Goal: Task Accomplishment & Management: Use online tool/utility

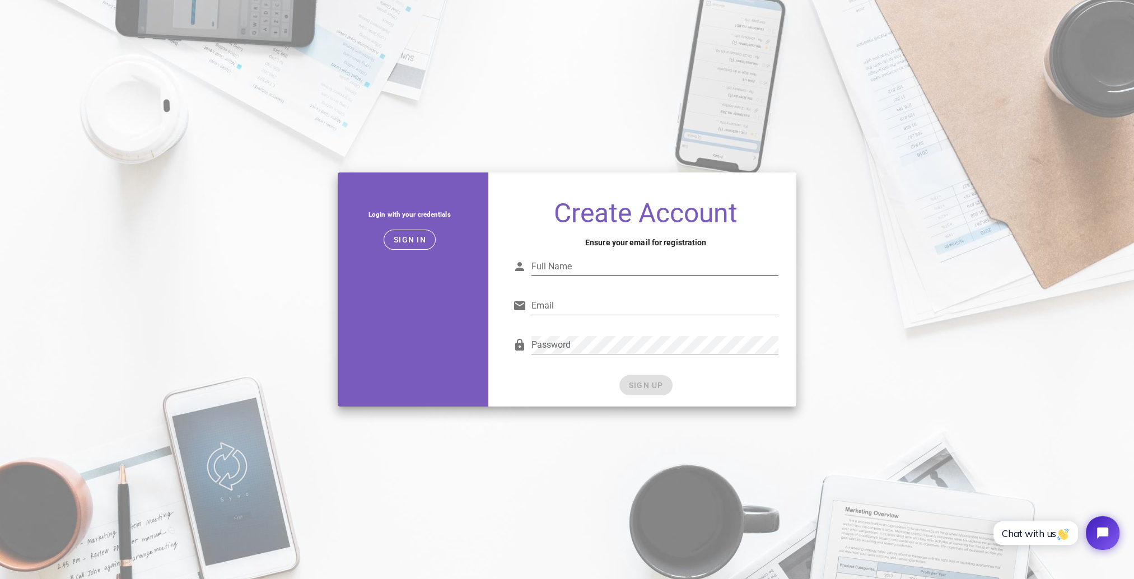
click at [627, 265] on input "Full Name" at bounding box center [655, 267] width 248 height 18
click at [595, 260] on input "Full Name" at bounding box center [655, 267] width 248 height 18
type input "Nikita Skilove"
drag, startPoint x: 661, startPoint y: 293, endPoint x: 651, endPoint y: 308, distance: 17.7
click at [661, 294] on div "Email" at bounding box center [646, 308] width 266 height 37
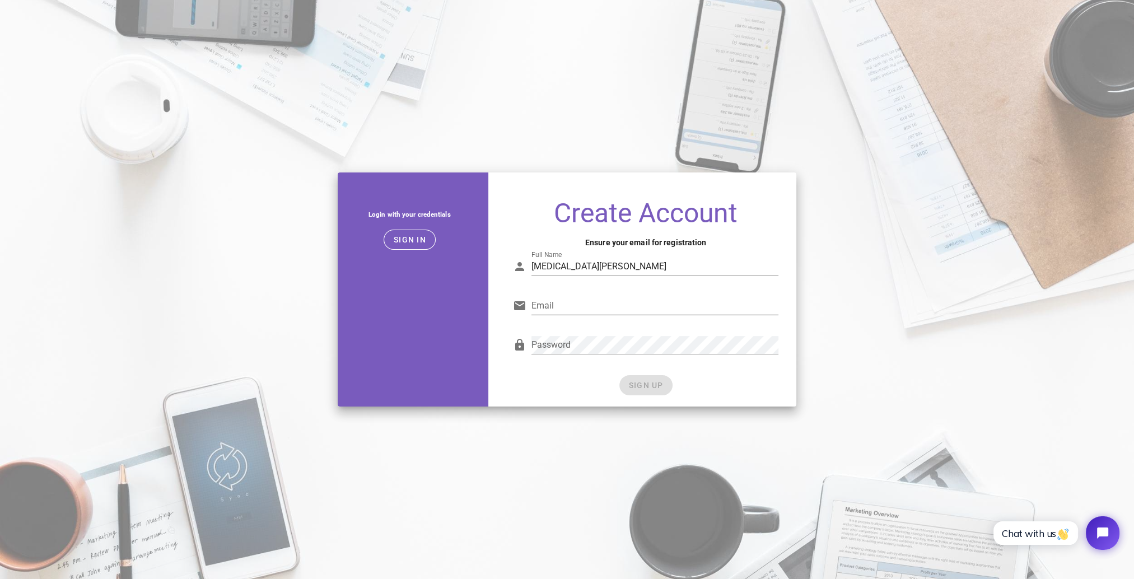
click at [651, 308] on input "Email" at bounding box center [655, 306] width 248 height 18
type input "mail@nishaviz.com"
click at [631, 306] on input "mail@nishaviz.com" at bounding box center [655, 306] width 248 height 18
drag, startPoint x: 634, startPoint y: 306, endPoint x: 367, endPoint y: 296, distance: 266.8
click at [365, 296] on div "Login with your credentials Sign in Create Account Ensure your email for regist…" at bounding box center [567, 290] width 473 height 248
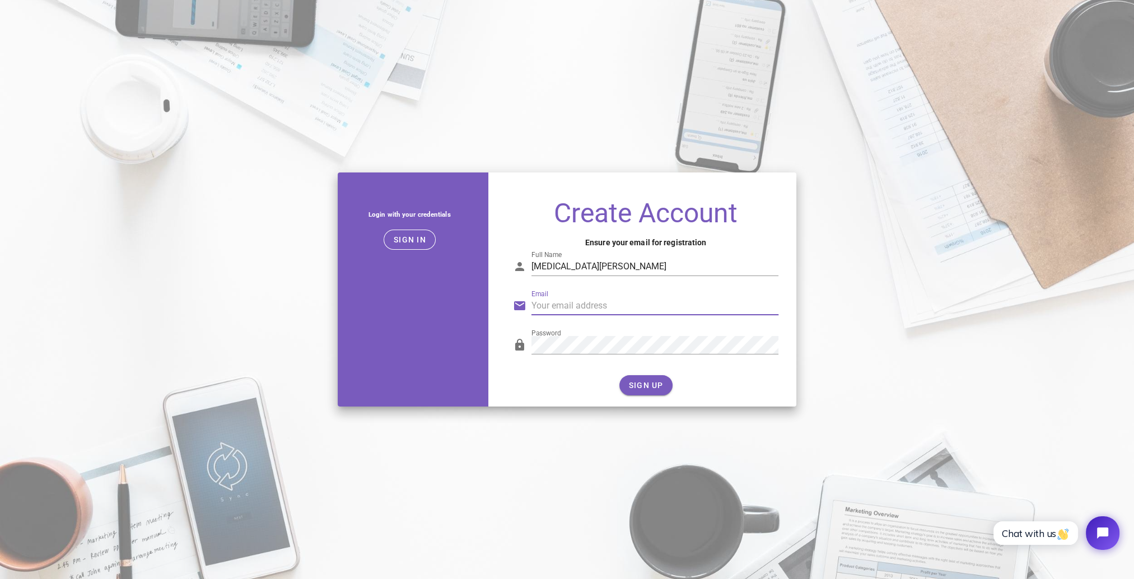
click at [616, 306] on input "Email" at bounding box center [655, 306] width 248 height 18
type input "nikita.architect@gmail.com"
click at [378, 347] on div "Login with your credentials Sign in Create Account Ensure your email for regist…" at bounding box center [567, 290] width 473 height 248
click at [636, 385] on span "SIGN UP" at bounding box center [645, 385] width 35 height 9
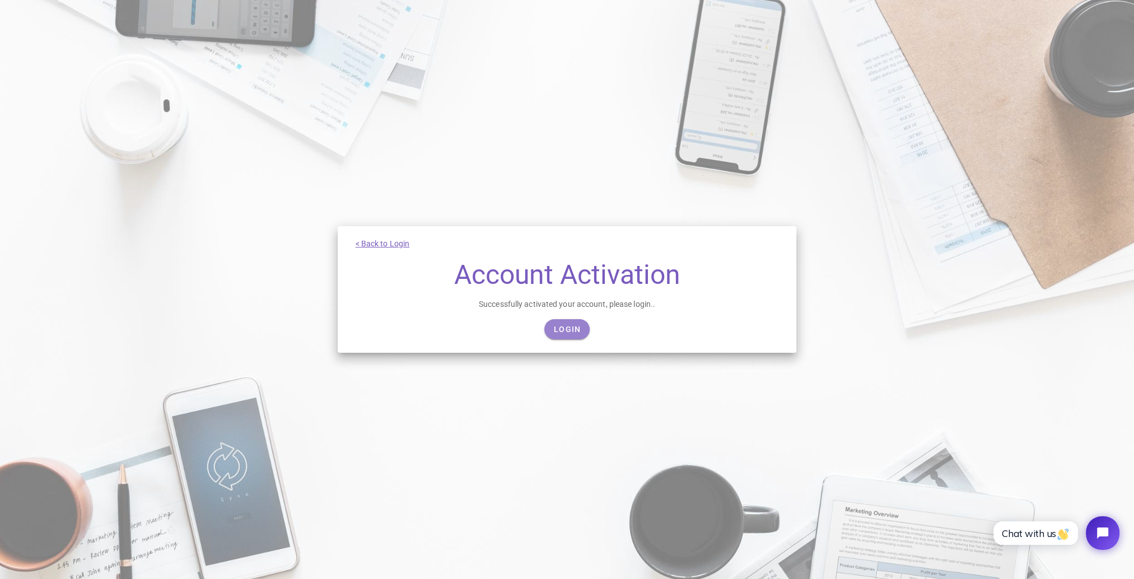
click at [582, 328] on link "Login" at bounding box center [566, 329] width 45 height 20
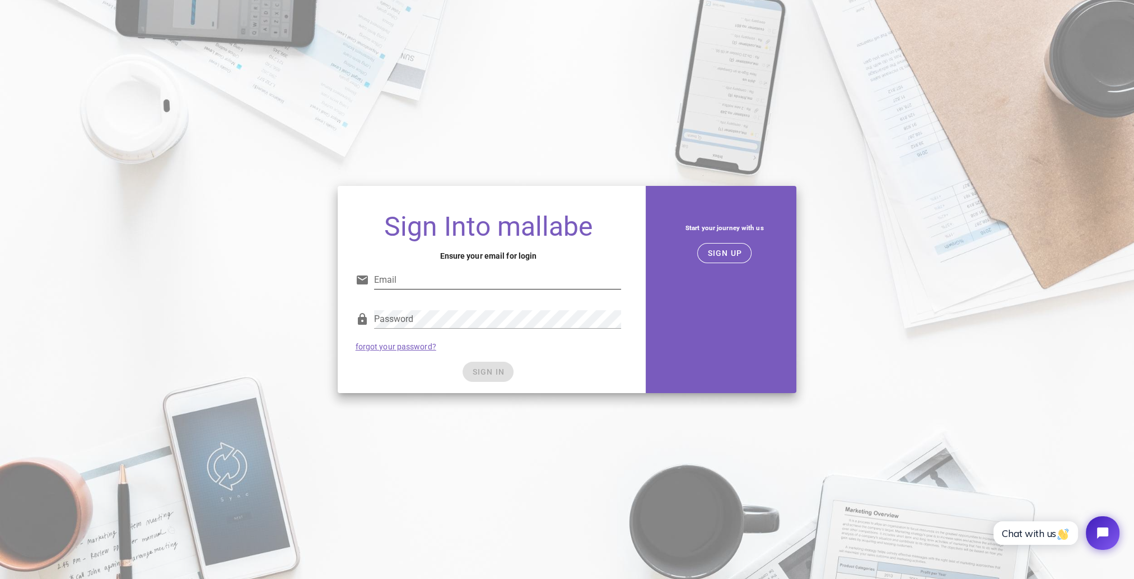
click at [410, 286] on input "Email" at bounding box center [498, 280] width 248 height 18
type input "nikita.architect@gmail.com"
click at [515, 278] on input "nikita.architect@gmail.com" at bounding box center [498, 280] width 248 height 18
click at [487, 369] on span "SIGN IN" at bounding box center [488, 371] width 33 height 9
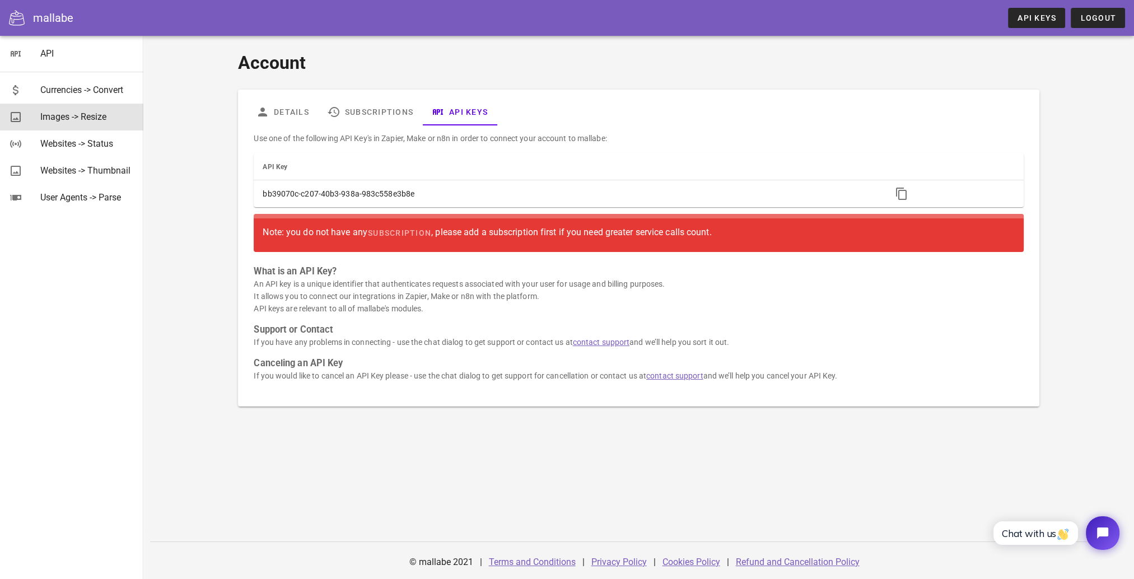
click at [99, 120] on div "Images -> Resize" at bounding box center [87, 116] width 94 height 11
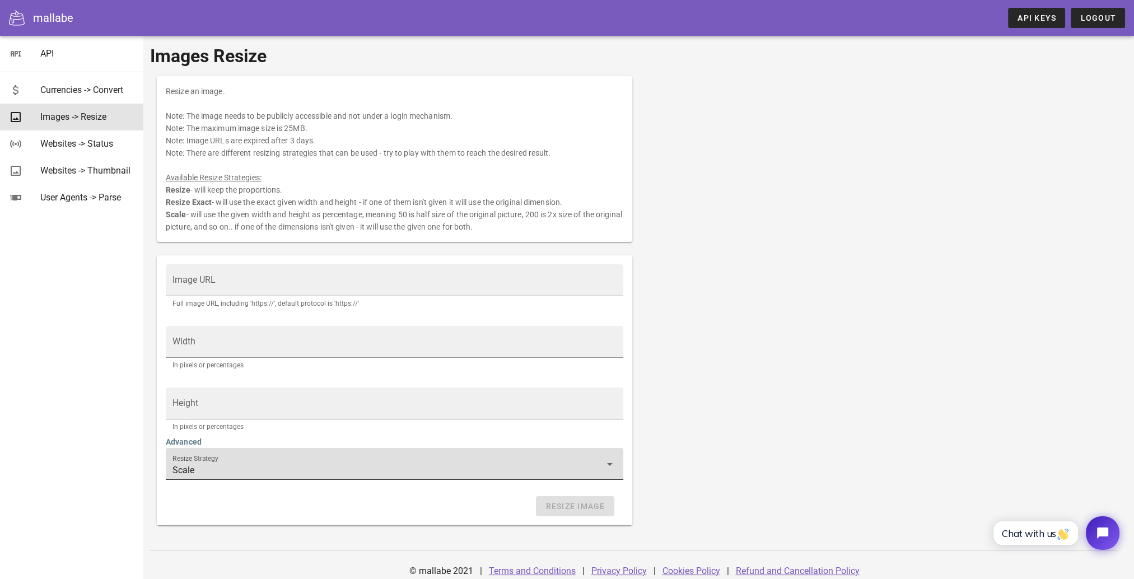
click at [319, 458] on div "Resize Strategy Scale" at bounding box center [394, 463] width 444 height 31
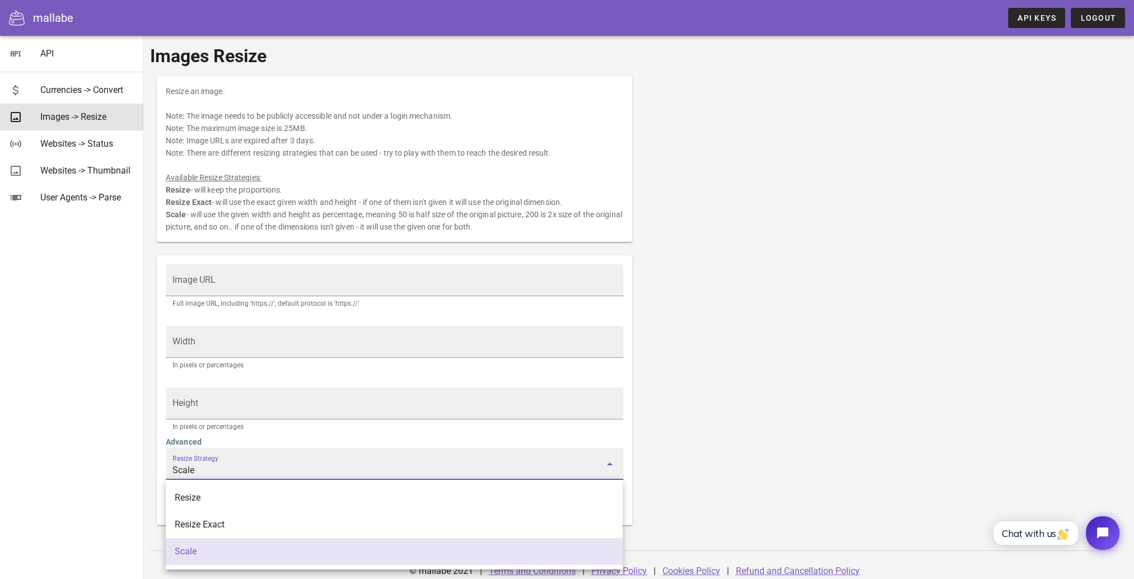
click at [775, 356] on div "Resize an image. Note: The image needs to be publicly accessible and not under …" at bounding box center [638, 300] width 977 height 463
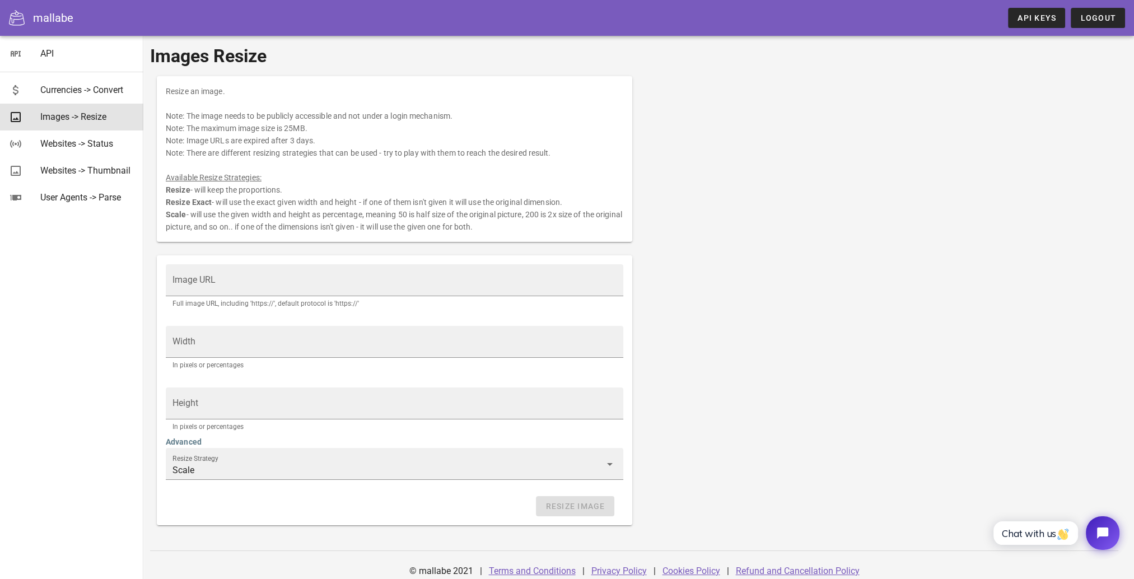
scroll to position [9, 0]
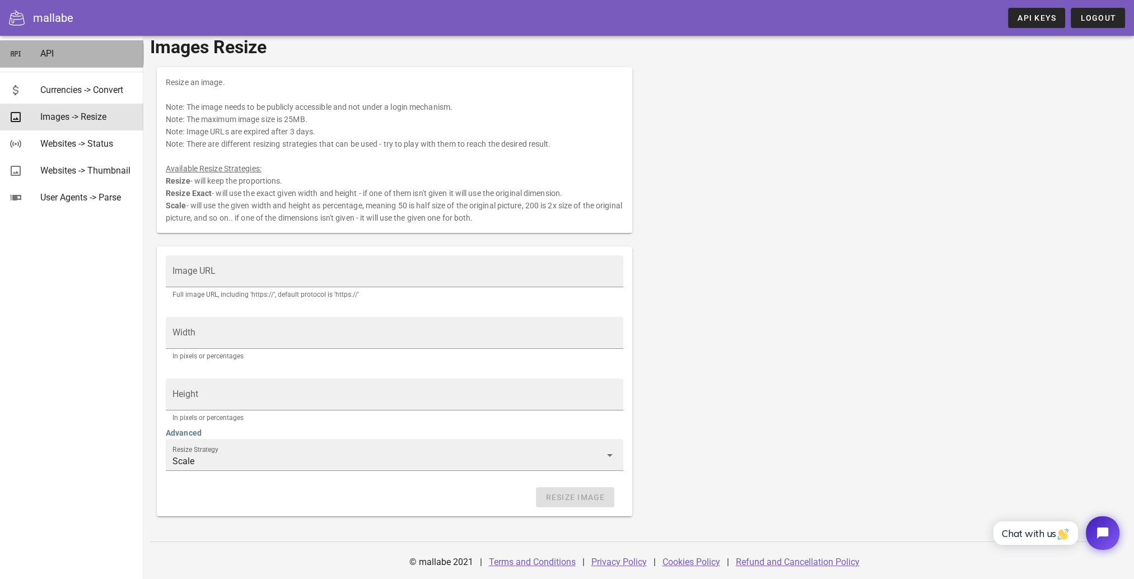
drag, startPoint x: 43, startPoint y: 50, endPoint x: 62, endPoint y: 61, distance: 21.8
click at [43, 51] on div "API" at bounding box center [87, 53] width 94 height 11
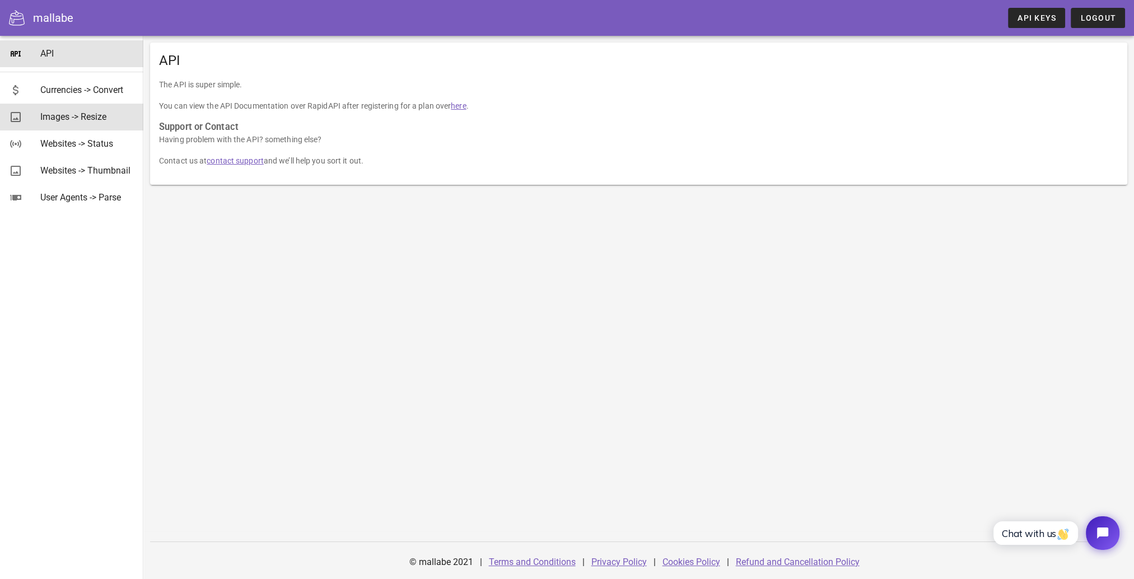
click at [92, 117] on div "Images -> Resize" at bounding box center [87, 116] width 94 height 11
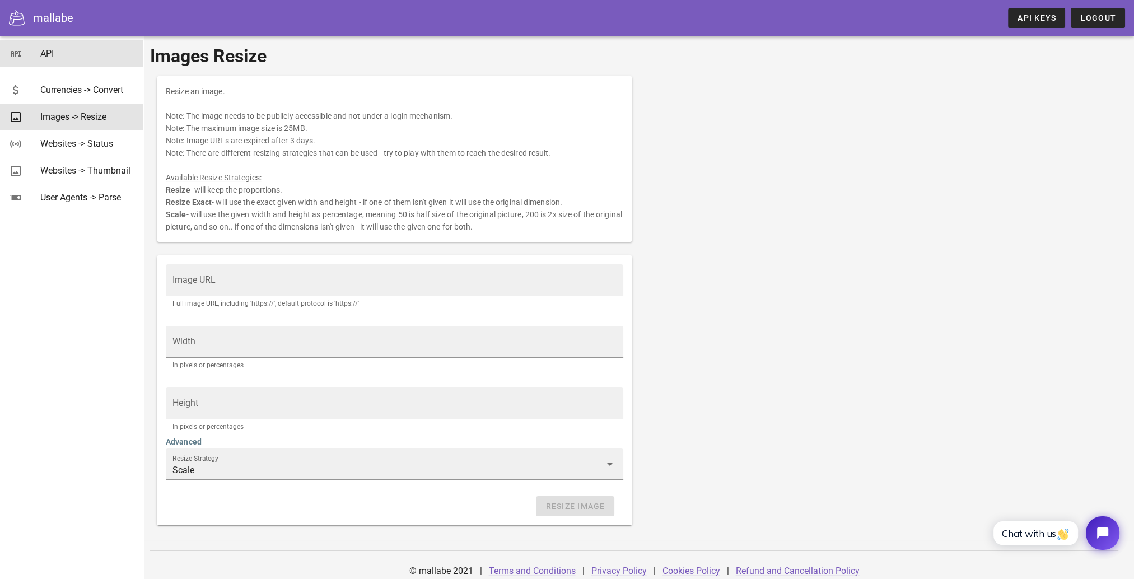
click at [45, 53] on div "API" at bounding box center [87, 53] width 94 height 11
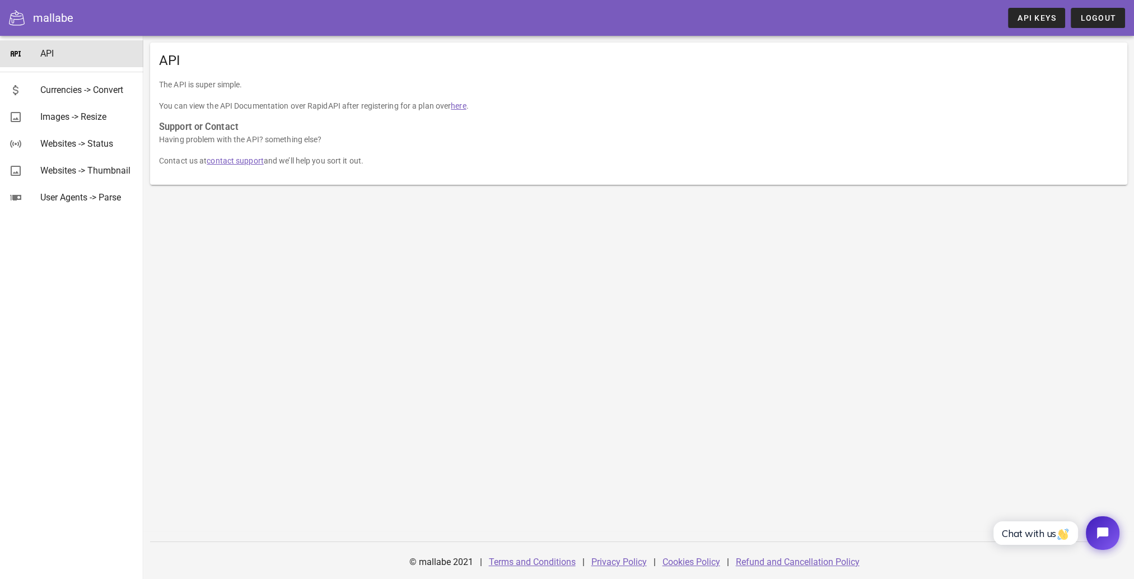
click at [464, 110] on link "here" at bounding box center [458, 105] width 15 height 9
click at [77, 120] on div "Images -> Resize" at bounding box center [87, 116] width 94 height 11
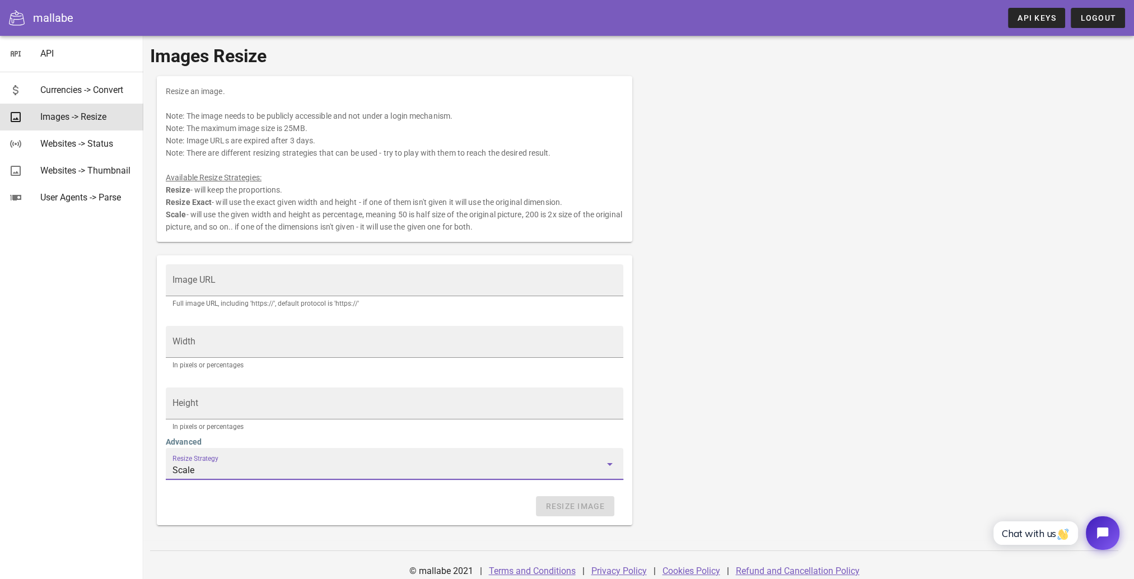
click at [260, 463] on input "Scale" at bounding box center [386, 470] width 428 height 18
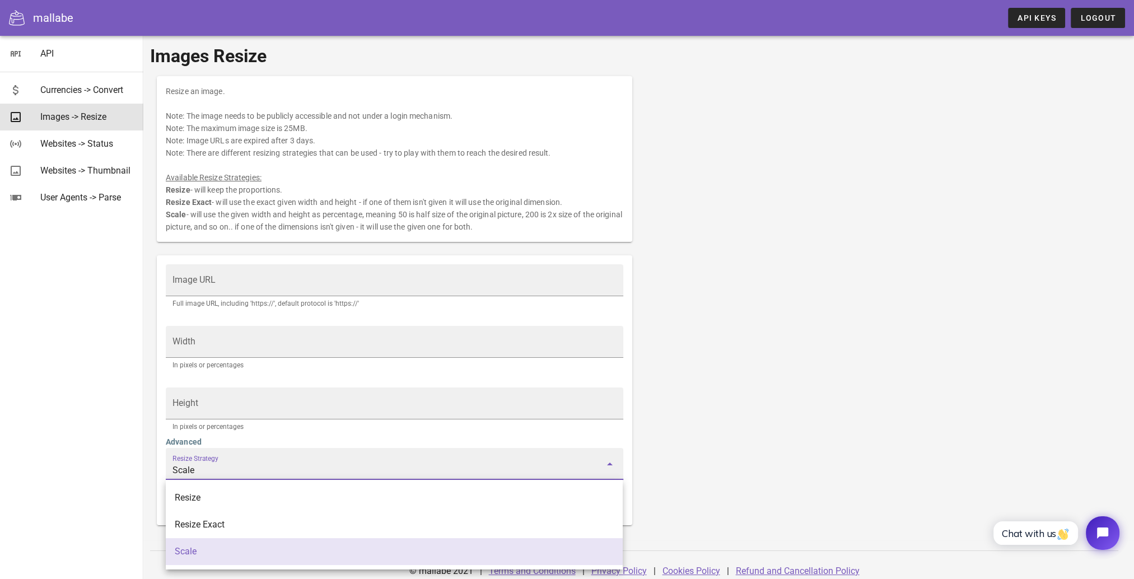
click at [853, 435] on div "Resize an image. Note: The image needs to be publicly accessible and not under …" at bounding box center [638, 300] width 977 height 463
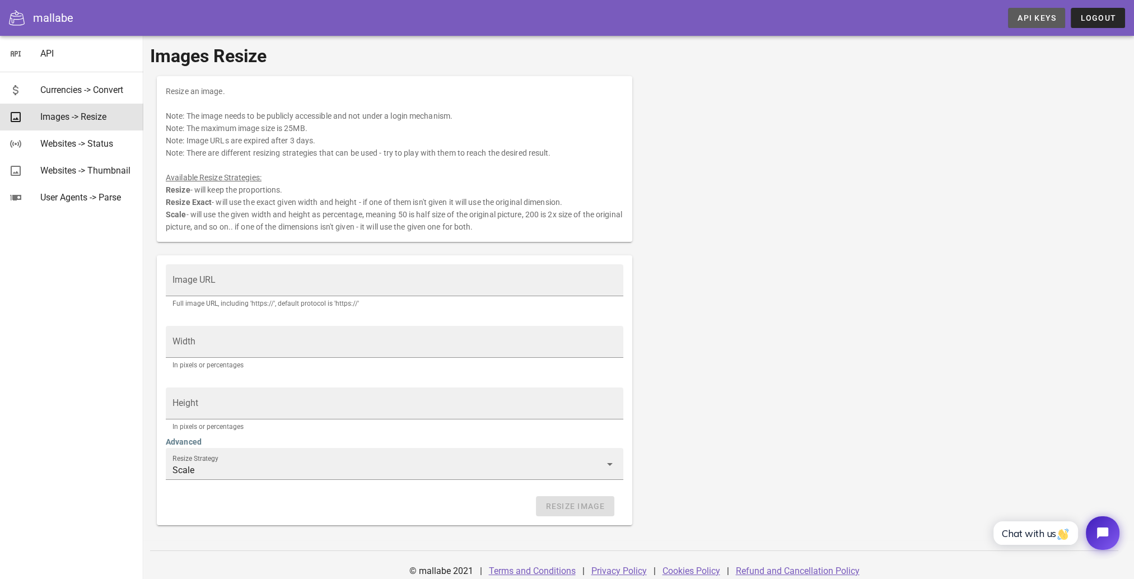
click at [1030, 8] on link "API Keys" at bounding box center [1036, 18] width 57 height 20
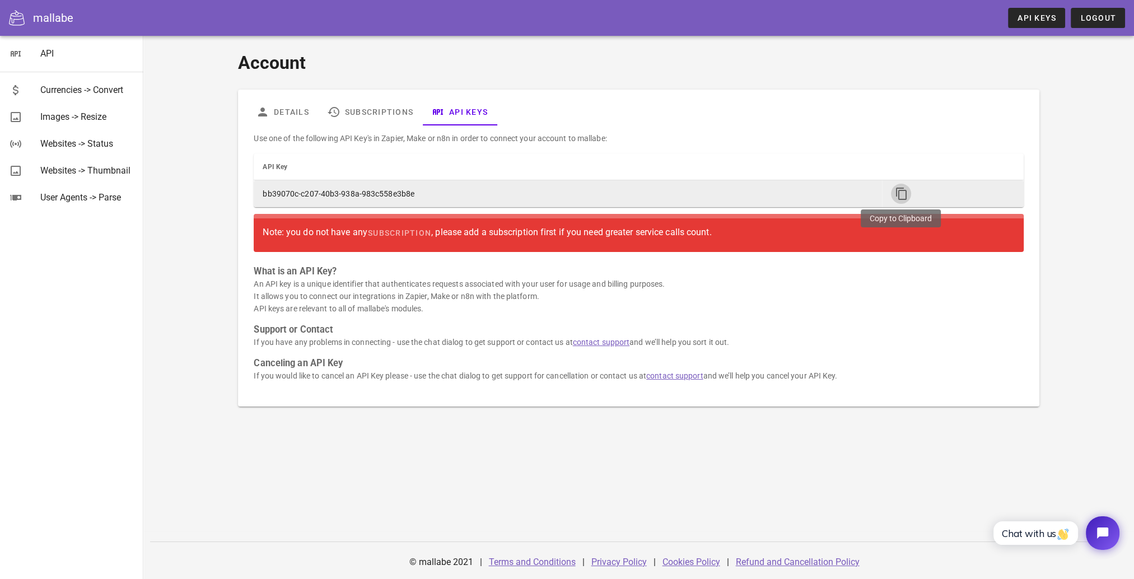
click at [902, 192] on icon "button" at bounding box center [900, 193] width 13 height 13
